Goal: Transaction & Acquisition: Purchase product/service

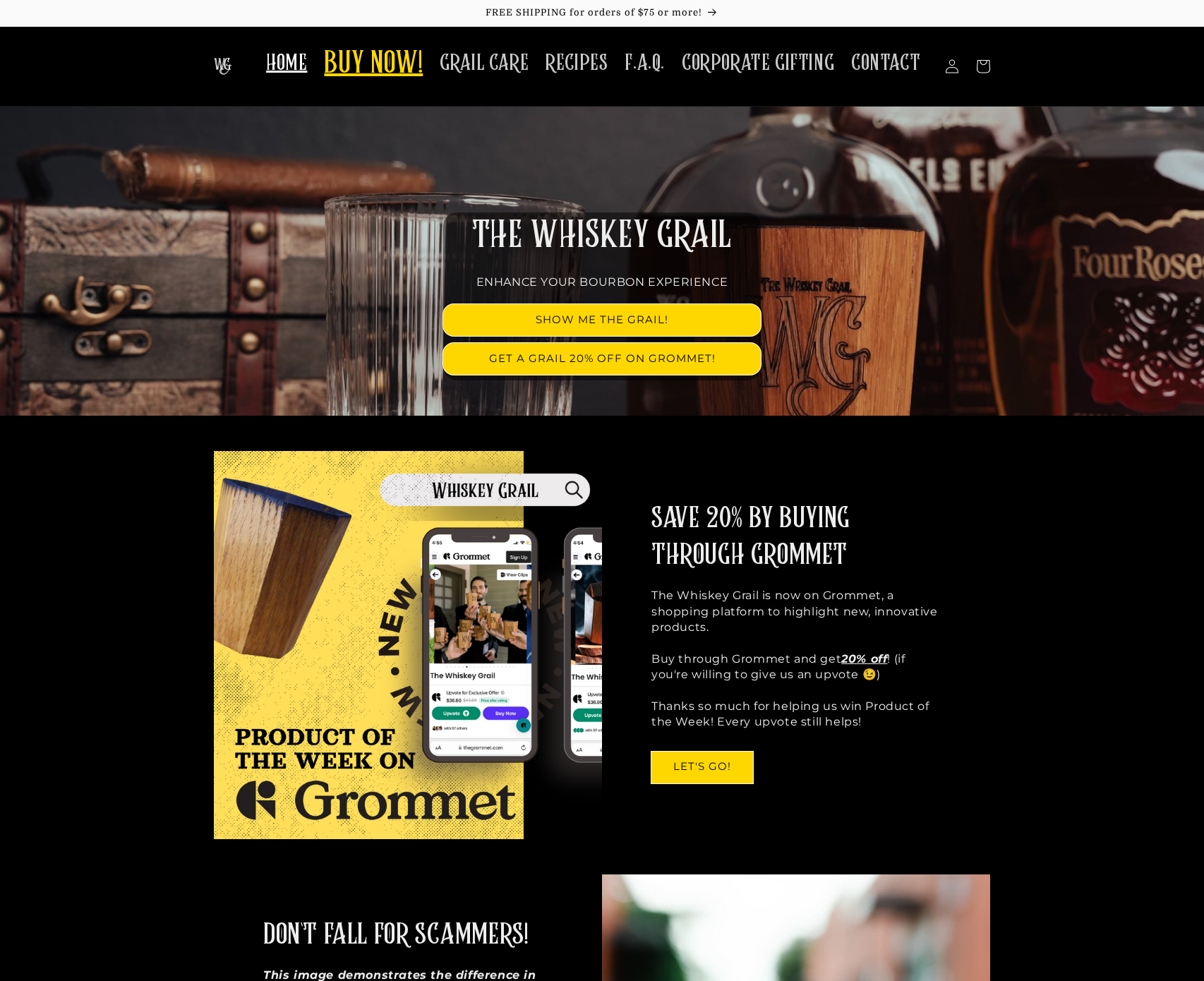
click at [414, 65] on span "BUY NOW!" at bounding box center [373, 65] width 99 height 38
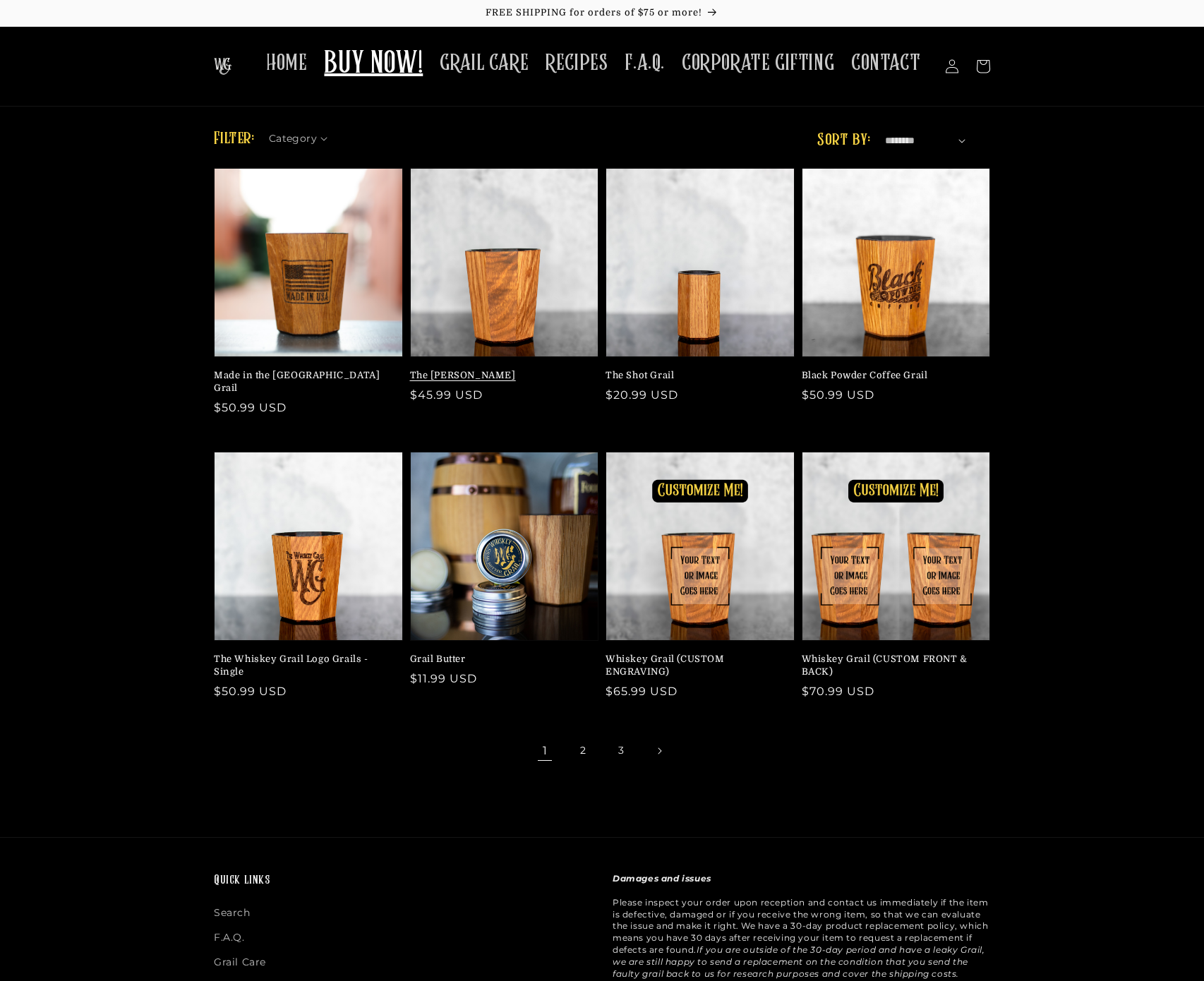
click at [499, 369] on link "The [PERSON_NAME]" at bounding box center [500, 375] width 181 height 13
